Goal: Task Accomplishment & Management: Manage account settings

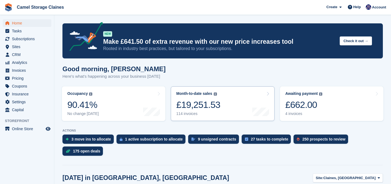
click at [184, 104] on div "£19,251.53" at bounding box center [198, 104] width 44 height 11
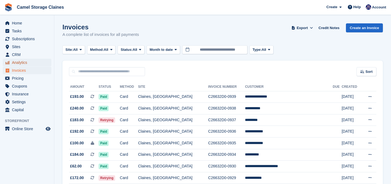
click at [19, 59] on span "Analytics" at bounding box center [28, 63] width 33 height 8
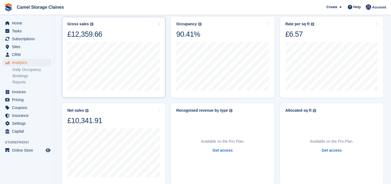
scroll to position [72, 0]
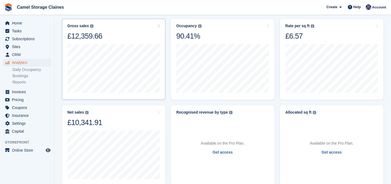
click at [123, 36] on div "Gross sales The sum of all finalised invoices, after discount and including tax…" at bounding box center [113, 32] width 93 height 17
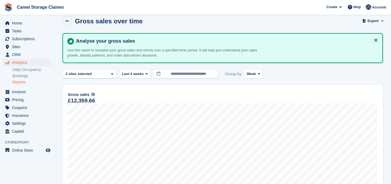
scroll to position [8, 0]
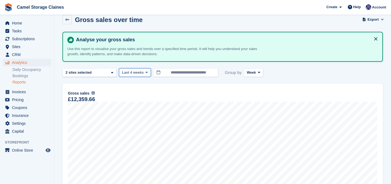
click at [131, 75] on button "Last 4 weeks" at bounding box center [135, 72] width 32 height 9
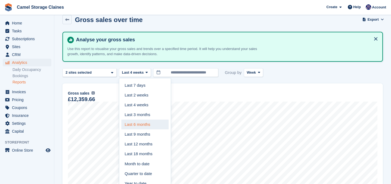
click at [139, 126] on link "Last 6 months" at bounding box center [144, 124] width 47 height 10
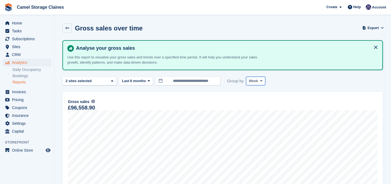
click at [261, 80] on span at bounding box center [261, 81] width 4 height 4
click at [264, 112] on link "Month" at bounding box center [271, 113] width 47 height 10
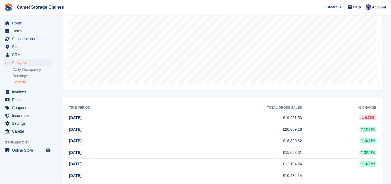
scroll to position [127, 0]
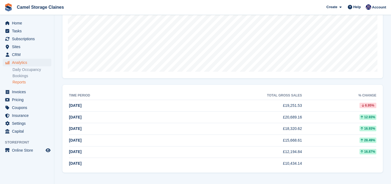
drag, startPoint x: 366, startPoint y: 142, endPoint x: 363, endPoint y: 126, distance: 16.6
click at [363, 126] on tbody "Aug 2025 £19,251.53 6.95% Jul 2025 £20,689.16 12.93% Jun 2025 £18,320.62 16.93%" at bounding box center [222, 134] width 307 height 69
click at [351, 129] on div "16.93%" at bounding box center [339, 128] width 74 height 5
drag, startPoint x: 356, startPoint y: 137, endPoint x: 363, endPoint y: 138, distance: 7.7
click at [363, 138] on div "28.49%" at bounding box center [339, 139] width 74 height 5
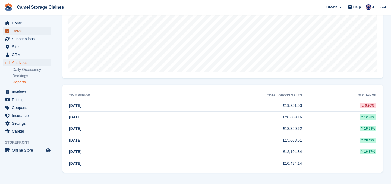
click at [24, 30] on span "Tasks" at bounding box center [28, 31] width 33 height 8
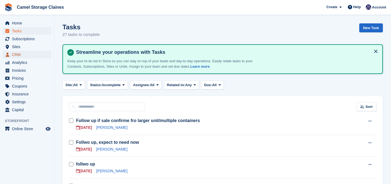
click at [29, 52] on span "CRM" at bounding box center [28, 55] width 33 height 8
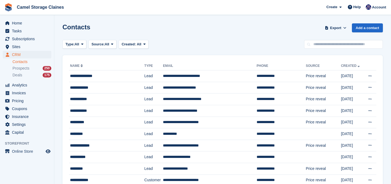
click at [321, 38] on div "Contacts Export Export Contacts Export a CSV of all Contacts which match the cu…" at bounding box center [222, 30] width 320 height 15
click at [327, 45] on input "text" at bounding box center [343, 44] width 79 height 9
type input "****"
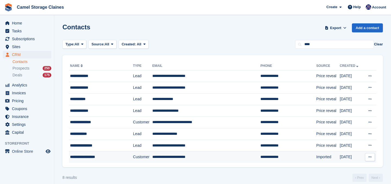
click at [117, 155] on div "**********" at bounding box center [96, 157] width 53 height 6
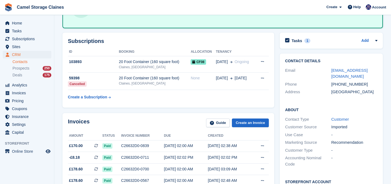
scroll to position [27, 0]
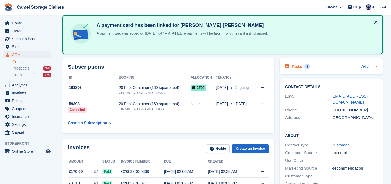
click at [295, 64] on h2 "Tasks" at bounding box center [297, 66] width 11 height 5
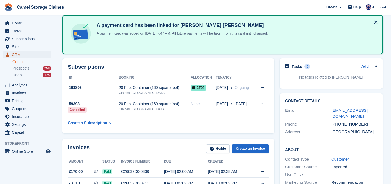
click at [30, 56] on span "CRM" at bounding box center [28, 55] width 33 height 8
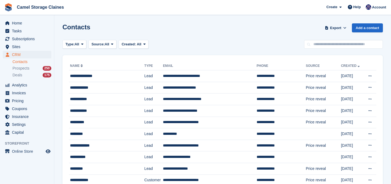
click at [350, 48] on input "text" at bounding box center [343, 44] width 79 height 9
type input "*****"
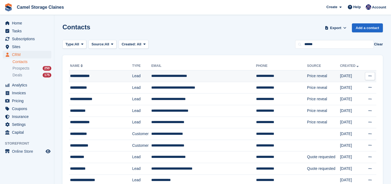
click at [110, 80] on td "**********" at bounding box center [100, 76] width 63 height 12
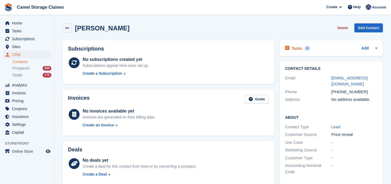
click at [297, 48] on h2 "Tasks" at bounding box center [297, 48] width 11 height 5
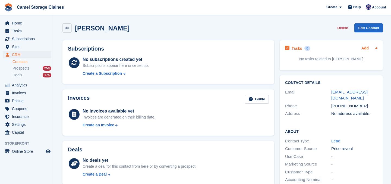
click at [364, 47] on link "Add" at bounding box center [364, 48] width 7 height 6
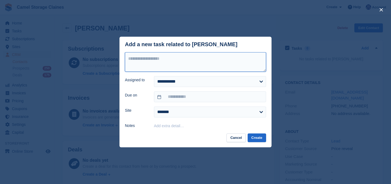
click at [219, 63] on textarea at bounding box center [195, 62] width 141 height 20
type textarea "**********"
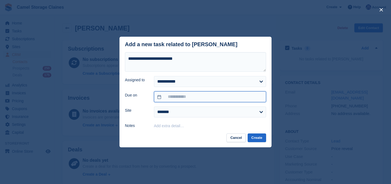
click at [214, 97] on input "text" at bounding box center [210, 96] width 112 height 11
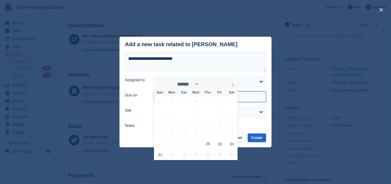
scroll to position [25, 0]
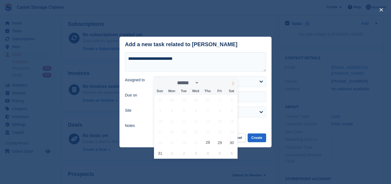
click at [232, 84] on icon at bounding box center [233, 83] width 4 height 4
select select "*"
click at [205, 110] on span "11" at bounding box center [208, 110] width 11 height 11
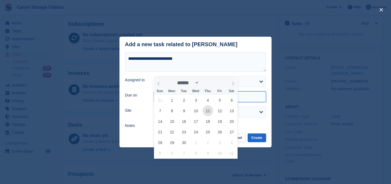
type input "**********"
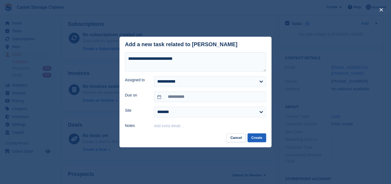
click at [255, 140] on button "Create" at bounding box center [257, 137] width 18 height 9
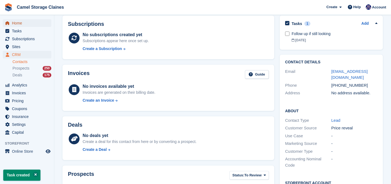
click at [24, 21] on span "Home" at bounding box center [28, 23] width 33 height 8
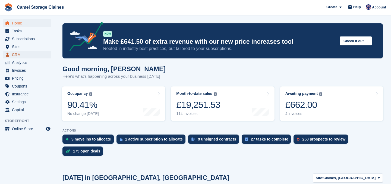
click at [12, 54] on span "CRM" at bounding box center [28, 55] width 33 height 8
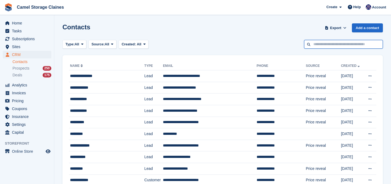
click at [317, 43] on input "text" at bounding box center [343, 44] width 79 height 9
type input "*****"
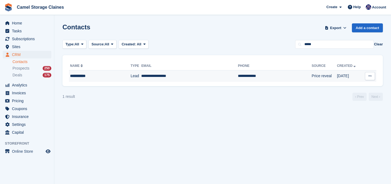
click at [101, 78] on div "**********" at bounding box center [94, 76] width 48 height 6
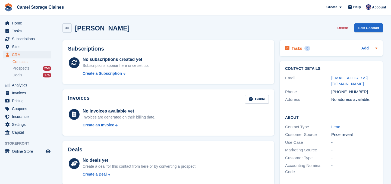
click at [299, 48] on h2 "Tasks" at bounding box center [297, 48] width 11 height 5
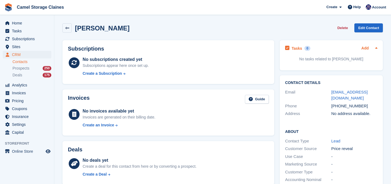
click at [361, 48] on link "Add" at bounding box center [364, 48] width 7 height 6
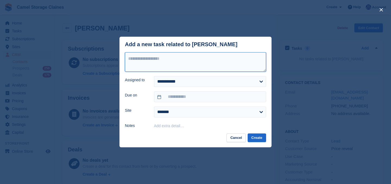
click at [144, 60] on textarea at bounding box center [195, 62] width 141 height 20
type textarea "*"
type textarea "*********"
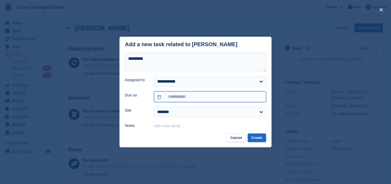
click at [161, 94] on input "text" at bounding box center [210, 96] width 112 height 11
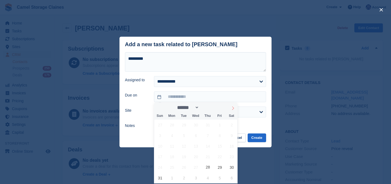
click at [232, 106] on icon at bounding box center [233, 108] width 4 height 4
select select "*"
click at [203, 125] on span "4" at bounding box center [208, 124] width 11 height 11
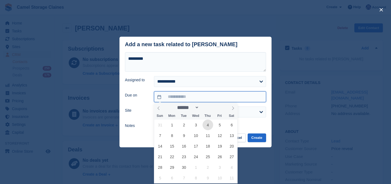
type input "**********"
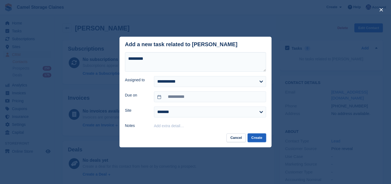
click at [257, 138] on button "Create" at bounding box center [257, 137] width 18 height 9
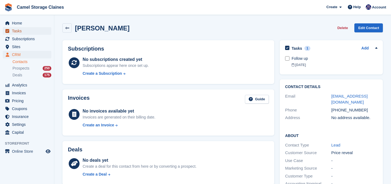
click at [30, 31] on span "Tasks" at bounding box center [28, 31] width 33 height 8
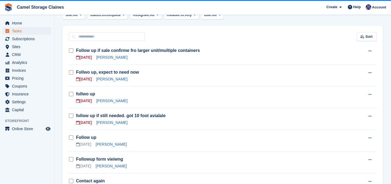
scroll to position [71, 0]
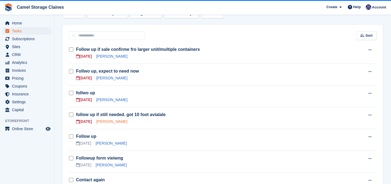
click at [101, 122] on link "[PERSON_NAME]" at bounding box center [111, 121] width 31 height 4
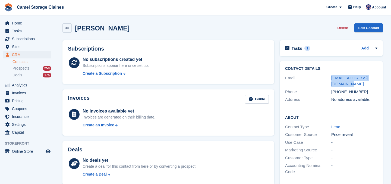
drag, startPoint x: 345, startPoint y: 82, endPoint x: 328, endPoint y: 78, distance: 17.6
click at [328, 78] on div "Email [EMAIL_ADDRESS][DOMAIN_NAME]" at bounding box center [331, 81] width 92 height 14
copy div "[EMAIL_ADDRESS][DOMAIN_NAME]"
click at [332, 75] on link "[EMAIL_ADDRESS][DOMAIN_NAME]" at bounding box center [349, 80] width 36 height 11
click at [296, 46] on h2 "Tasks" at bounding box center [297, 48] width 11 height 5
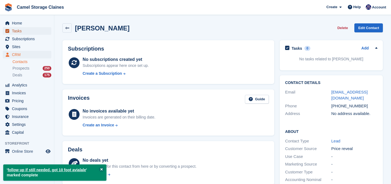
click at [17, 34] on span "Tasks" at bounding box center [28, 31] width 33 height 8
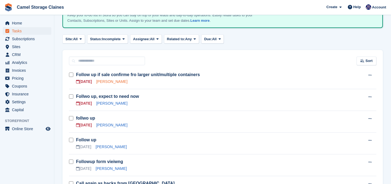
scroll to position [47, 0]
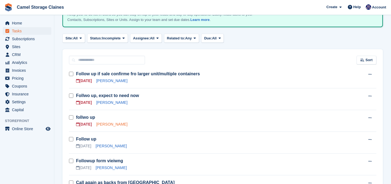
click at [108, 124] on link "[PERSON_NAME]" at bounding box center [111, 124] width 31 height 4
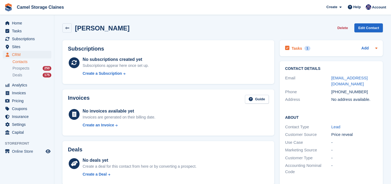
click at [299, 48] on h2 "Tasks" at bounding box center [297, 48] width 11 height 5
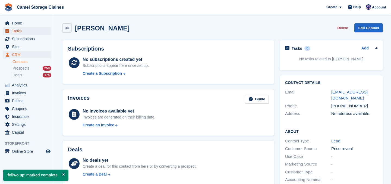
click at [14, 33] on span "Tasks" at bounding box center [28, 31] width 33 height 8
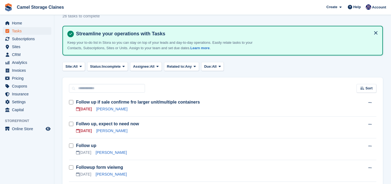
scroll to position [21, 0]
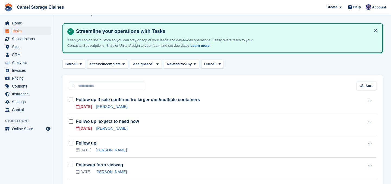
click at [106, 131] on div "[PERSON_NAME]" at bounding box center [111, 128] width 31 height 6
click at [106, 130] on link "[PERSON_NAME]" at bounding box center [111, 128] width 31 height 4
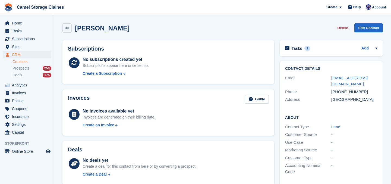
click at [344, 93] on div "[PHONE_NUMBER]" at bounding box center [354, 92] width 46 height 6
copy div "447592608718"
click at [301, 49] on h2 "Tasks" at bounding box center [297, 48] width 11 height 5
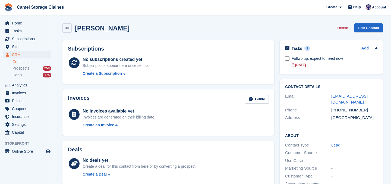
click at [284, 69] on div "Tasks 1 Add Follwo up, expect to need now [DATE]" at bounding box center [331, 57] width 103 height 34
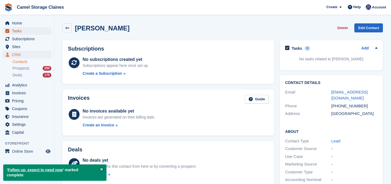
click at [30, 34] on span "Tasks" at bounding box center [28, 31] width 33 height 8
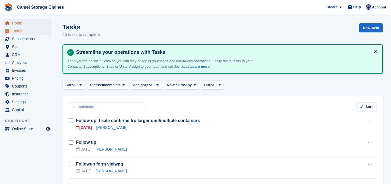
click at [30, 25] on span "Home" at bounding box center [28, 23] width 33 height 8
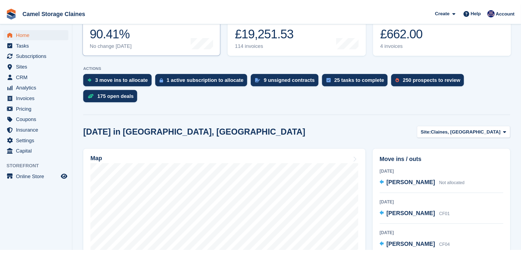
scroll to position [83, 0]
